Goal: Information Seeking & Learning: Check status

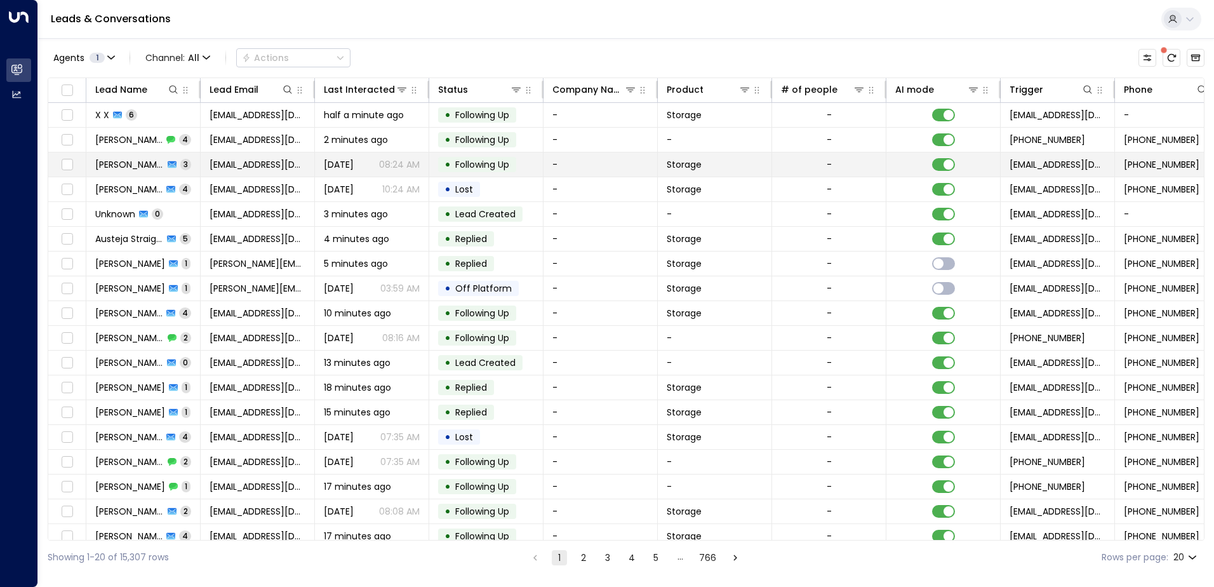
click at [354, 160] on span "[DATE]" at bounding box center [339, 164] width 30 height 13
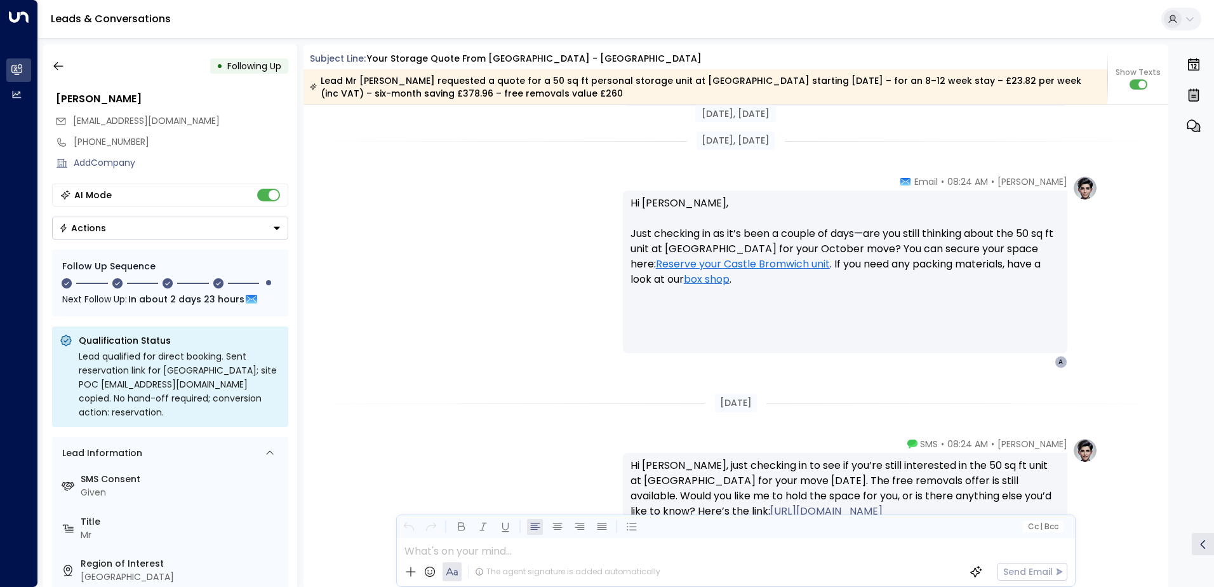
scroll to position [2006, 0]
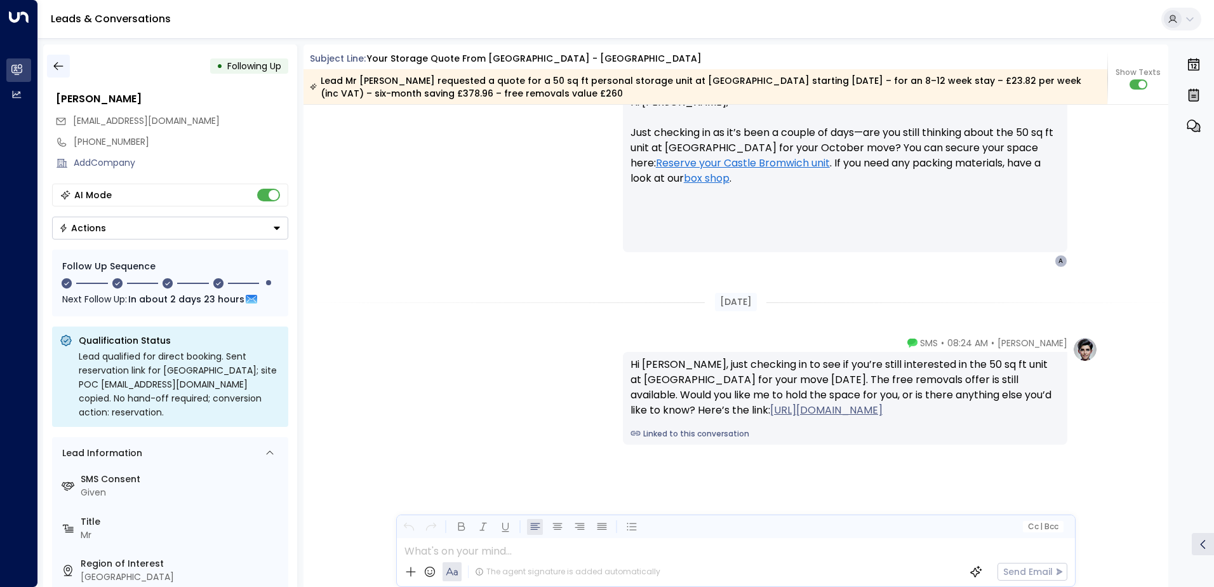
click at [53, 60] on icon "button" at bounding box center [58, 66] width 13 height 13
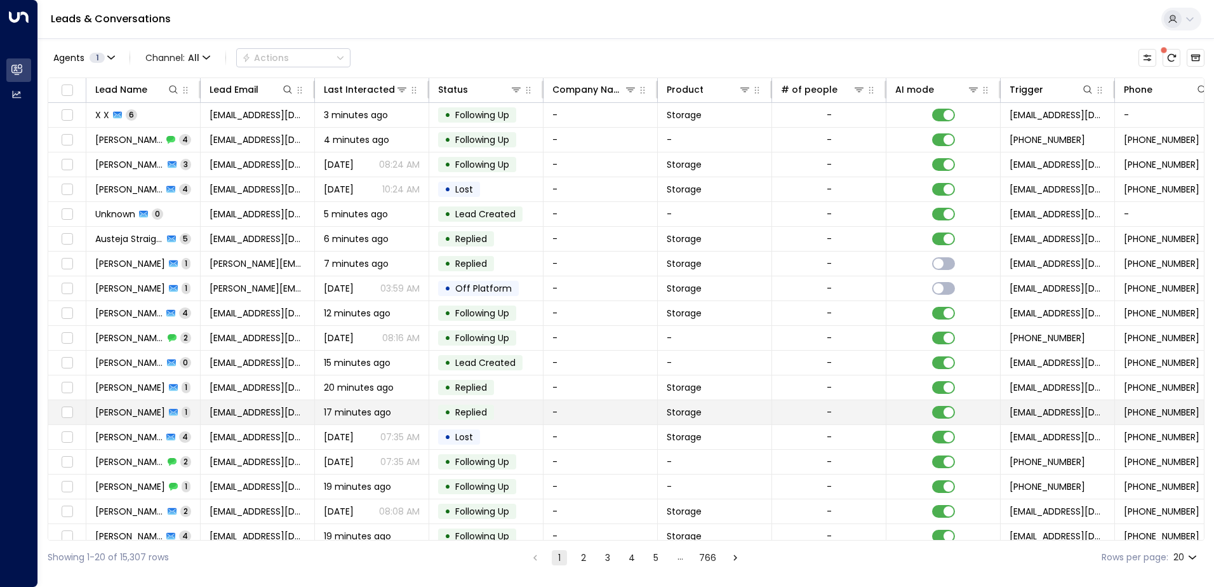
click at [371, 408] on span "17 minutes ago" at bounding box center [357, 412] width 67 height 13
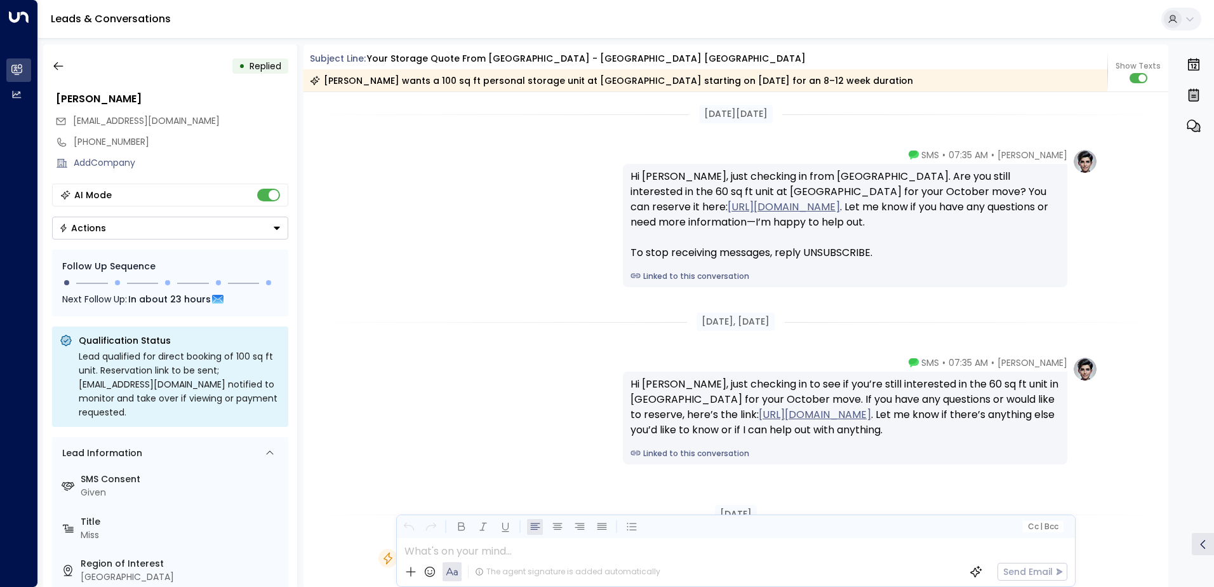
click at [707, 521] on div "Cc | Bcc" at bounding box center [736, 526] width 678 height 23
click at [61, 62] on icon "button" at bounding box center [58, 66] width 13 height 13
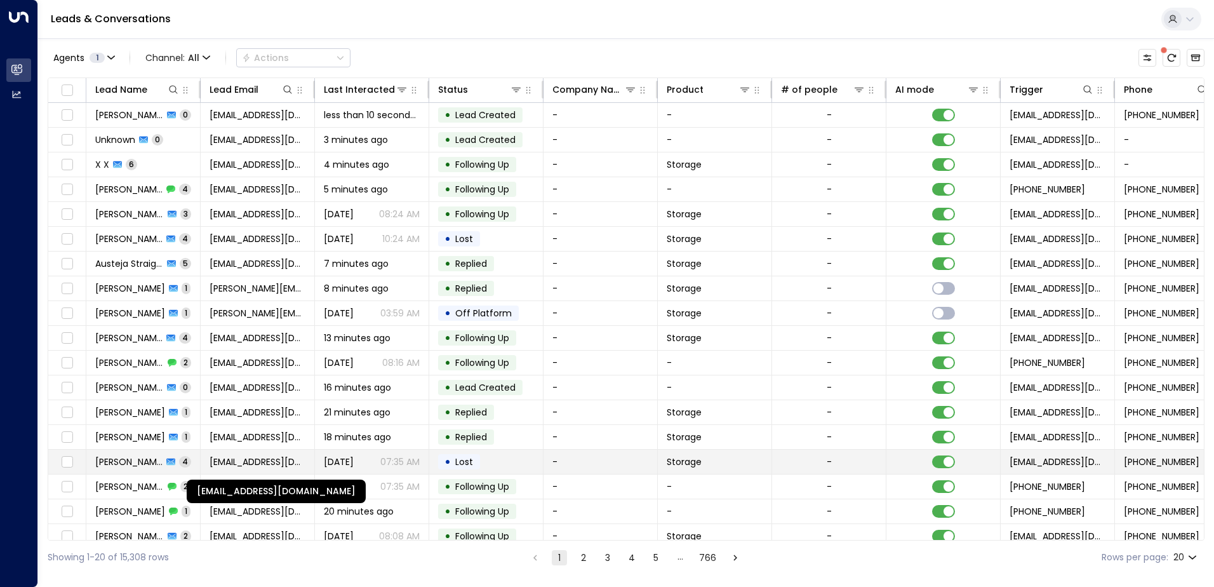
click at [260, 461] on span "[EMAIL_ADDRESS][DOMAIN_NAME]" at bounding box center [258, 461] width 96 height 13
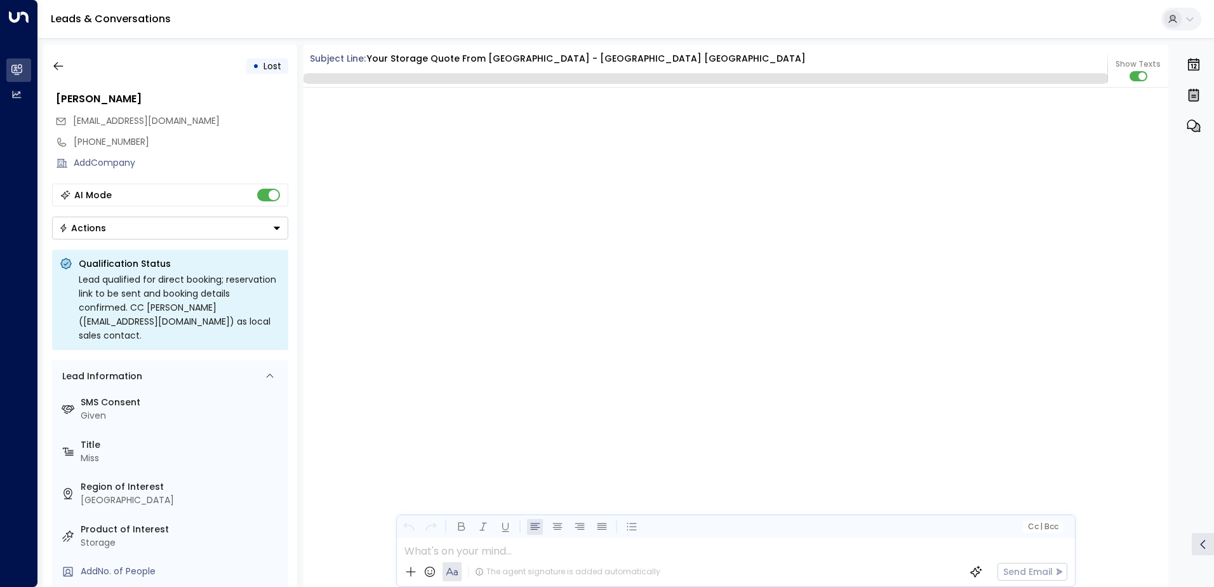
scroll to position [2564, 0]
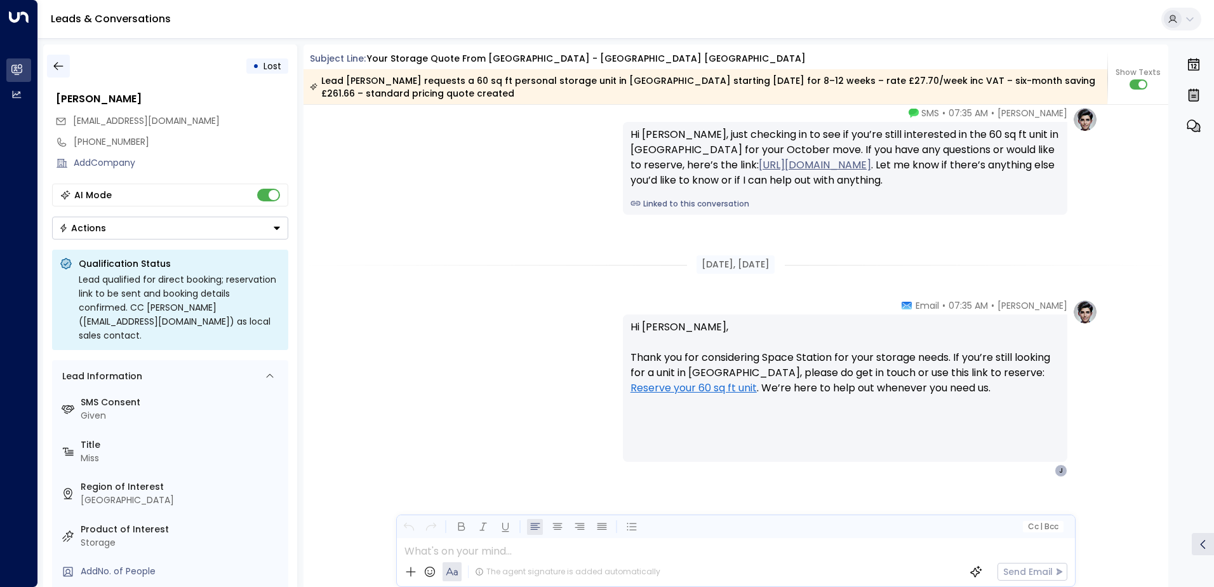
click at [48, 61] on button "button" at bounding box center [58, 66] width 23 height 23
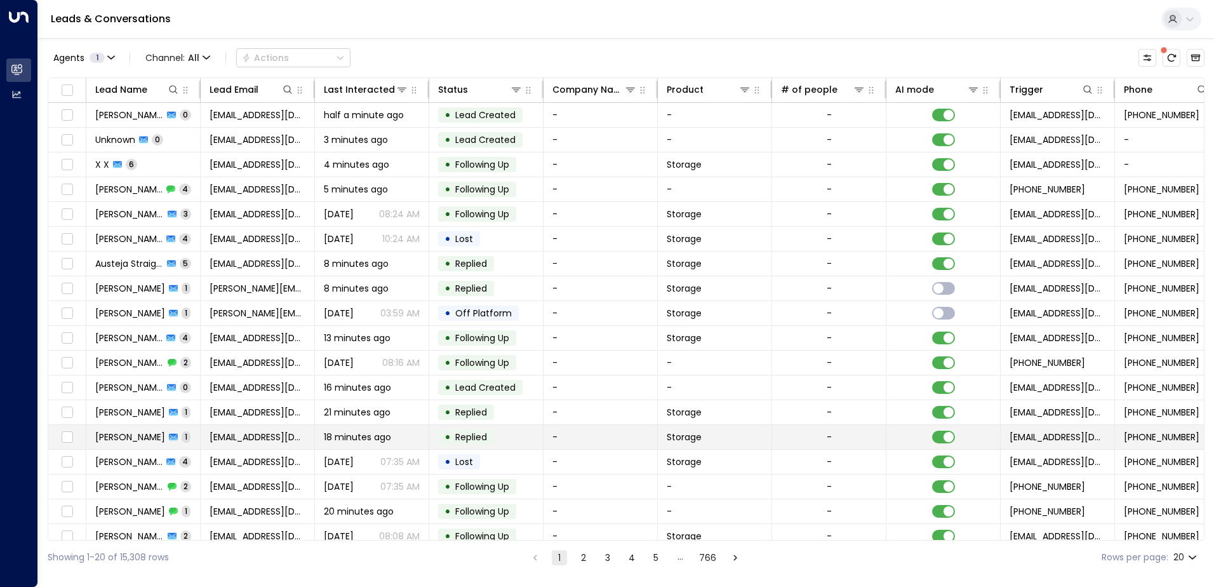
click at [143, 440] on span "[PERSON_NAME]" at bounding box center [130, 436] width 70 height 13
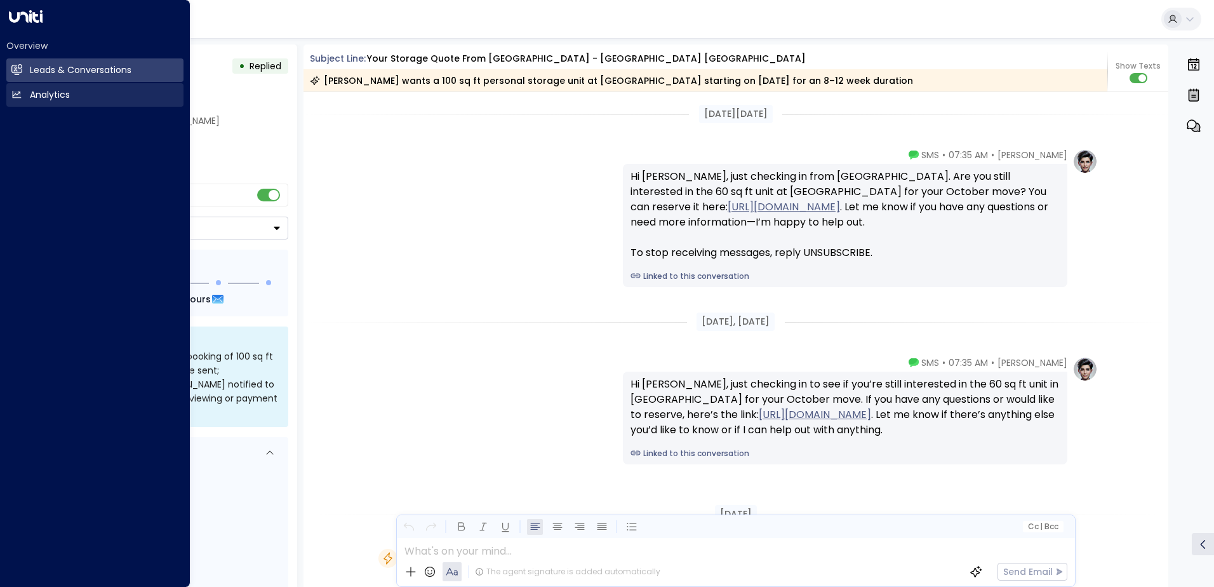
click at [29, 88] on link "Analytics Analytics" at bounding box center [94, 94] width 177 height 23
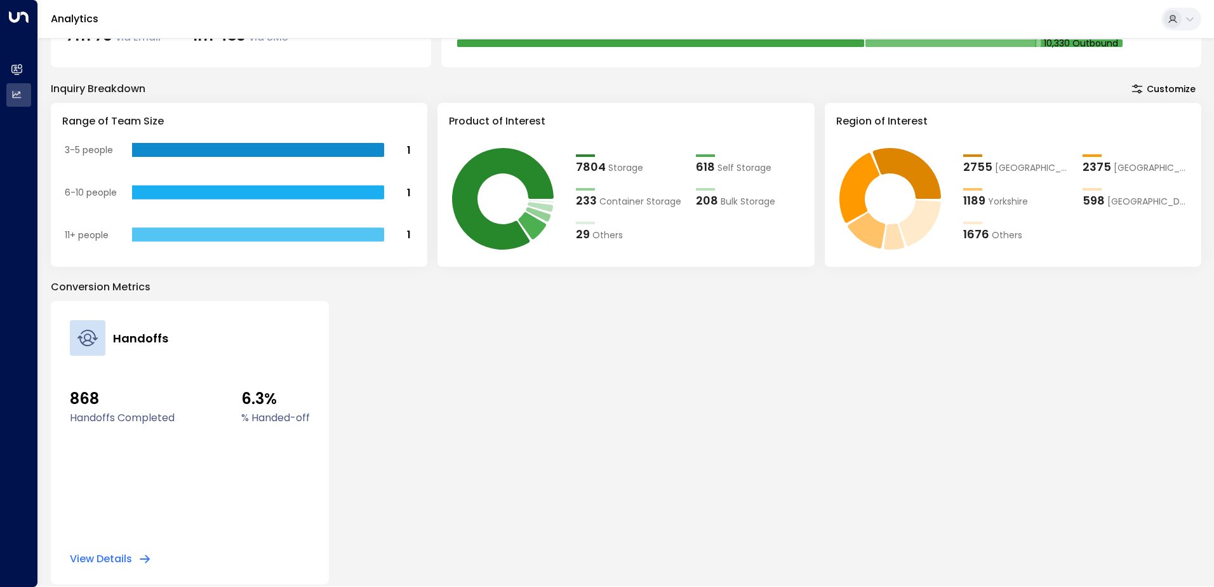
scroll to position [220, 0]
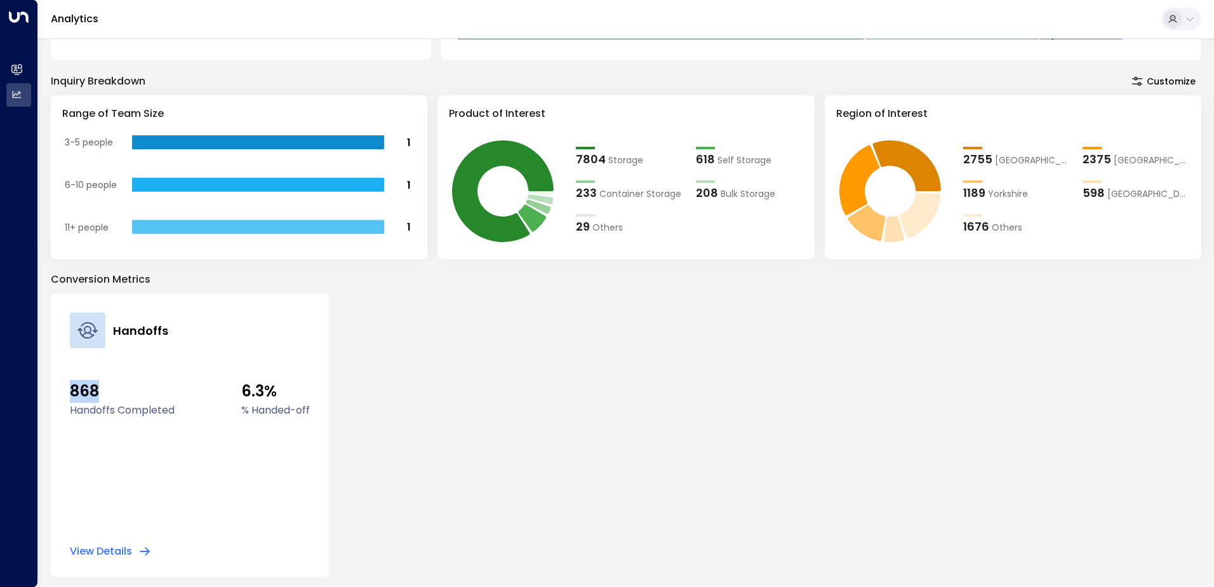
drag, startPoint x: 79, startPoint y: 393, endPoint x: 99, endPoint y: 401, distance: 21.3
click at [99, 401] on span "868" at bounding box center [122, 391] width 105 height 23
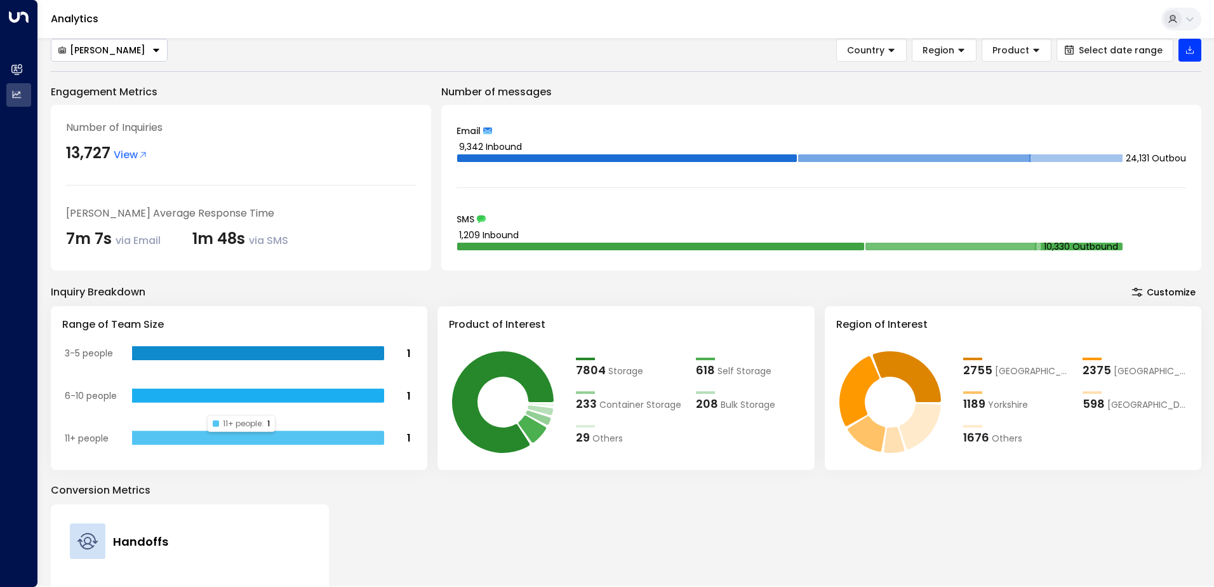
scroll to position [0, 0]
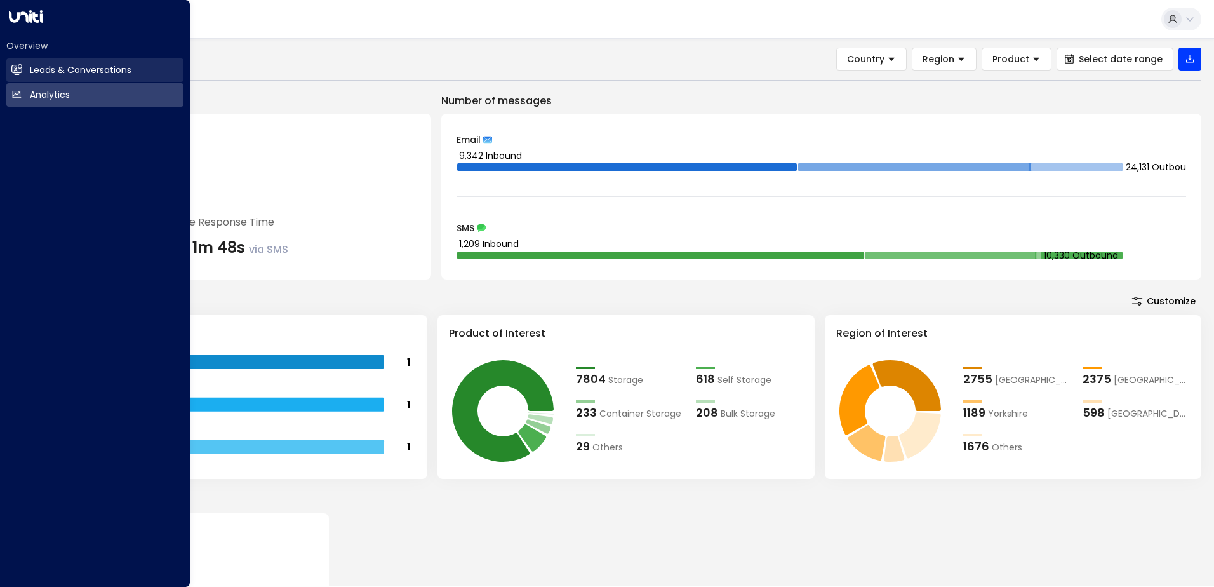
click at [12, 63] on link "Leads & Conversations Leads & Conversations" at bounding box center [94, 69] width 177 height 23
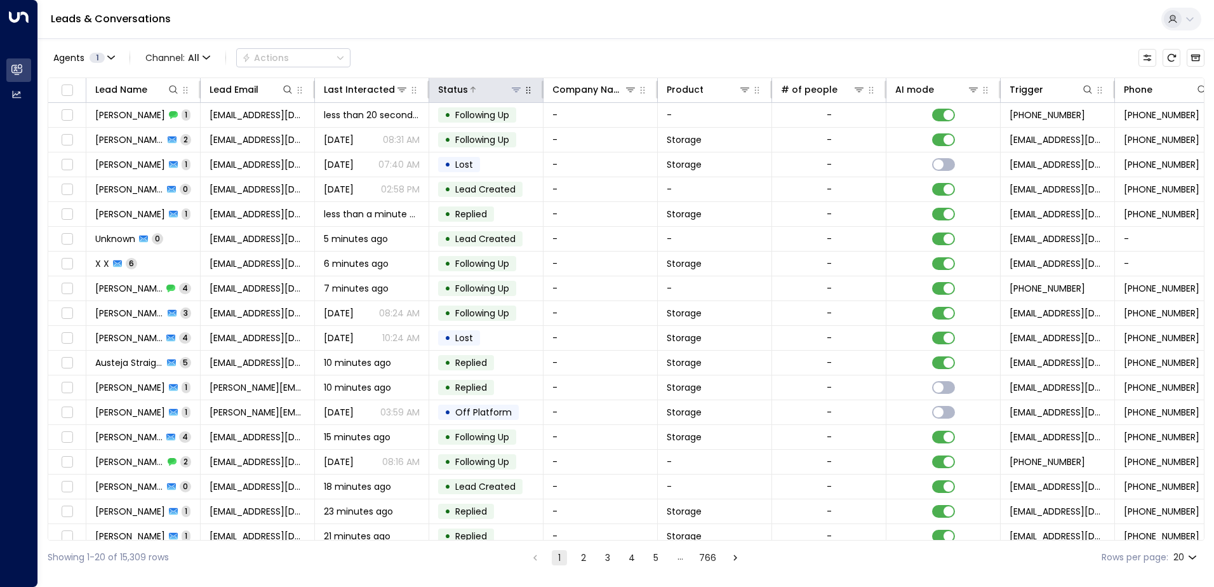
click at [514, 91] on icon at bounding box center [516, 89] width 10 height 10
click at [510, 42] on div "Agents 1 Channel: All Actions Lead Name Lead Email Last Interacted Status Compa…" at bounding box center [626, 306] width 1157 height 536
